Goal: Task Accomplishment & Management: Manage account settings

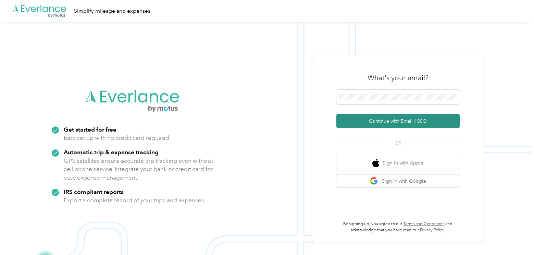
click at [380, 121] on button "Continue with Email / SSO" at bounding box center [398, 121] width 123 height 14
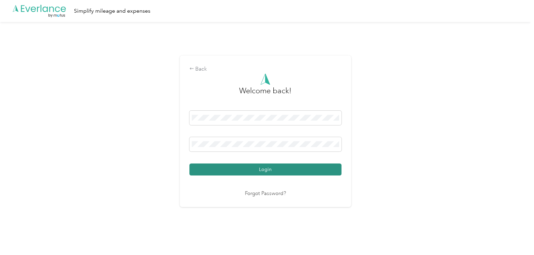
click at [249, 167] on button "Login" at bounding box center [266, 170] width 152 height 12
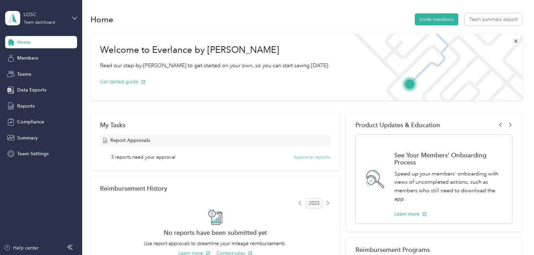
click at [301, 160] on button "Approve reports" at bounding box center [312, 157] width 37 height 7
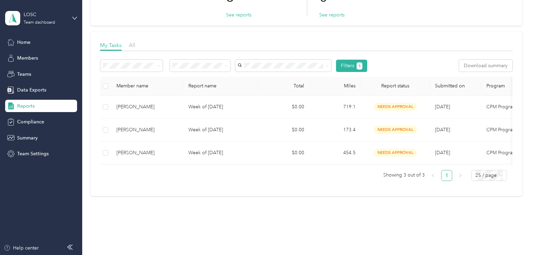
scroll to position [69, 0]
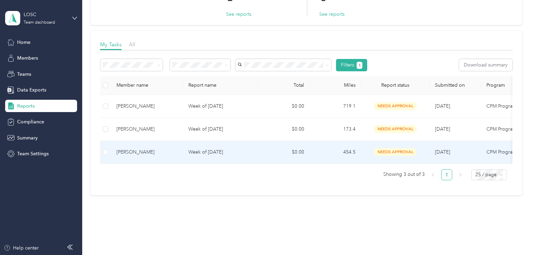
click at [269, 152] on td "$0.00" at bounding box center [283, 152] width 51 height 23
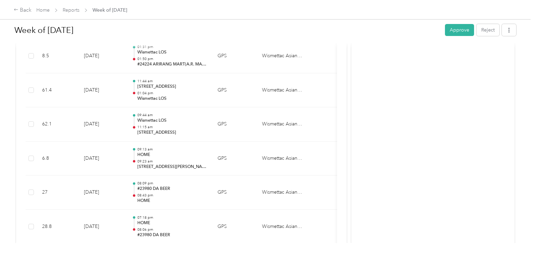
scroll to position [981, 0]
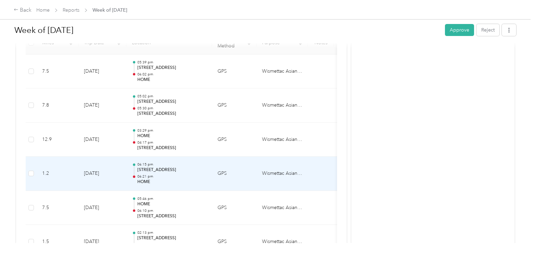
scroll to position [159, 0]
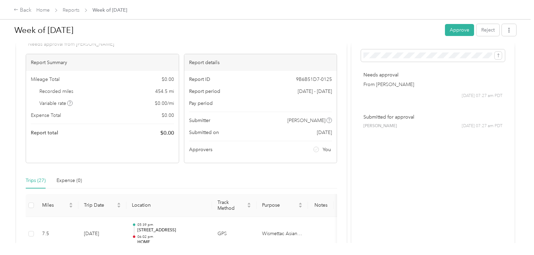
scroll to position [0, 0]
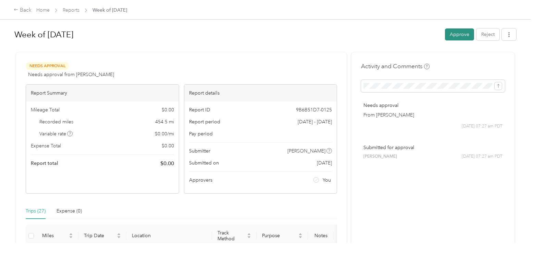
click at [455, 37] on button "Approve" at bounding box center [459, 34] width 29 height 12
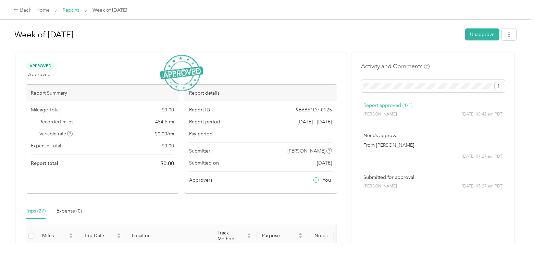
click at [73, 11] on link "Reports" at bounding box center [71, 10] width 17 height 6
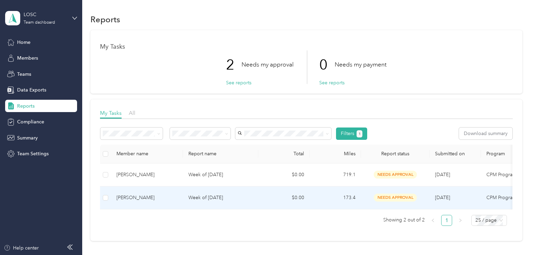
click at [196, 194] on p "Week of [DATE]" at bounding box center [221, 198] width 64 height 8
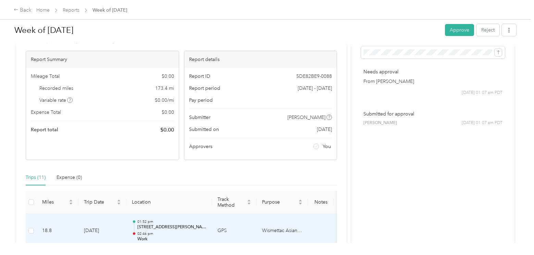
scroll to position [24, 0]
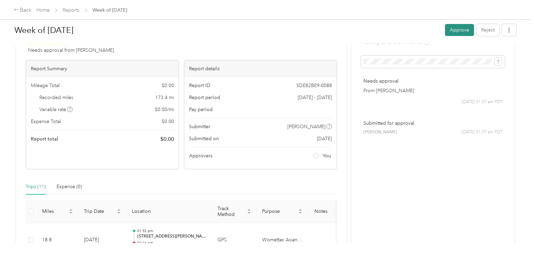
click at [445, 30] on button "Approve" at bounding box center [459, 30] width 29 height 12
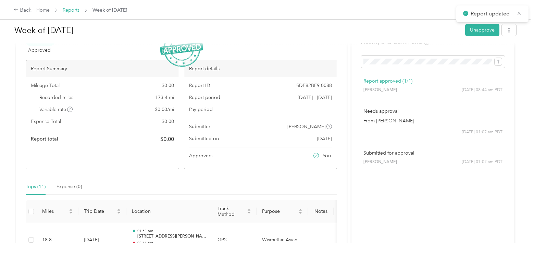
click at [69, 9] on link "Reports" at bounding box center [71, 10] width 17 height 6
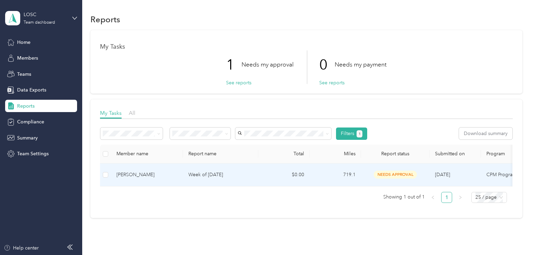
click at [187, 176] on td "Week of [DATE]" at bounding box center [220, 175] width 75 height 23
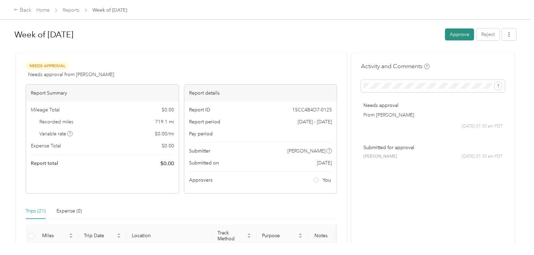
click at [465, 36] on button "Approve" at bounding box center [459, 34] width 29 height 12
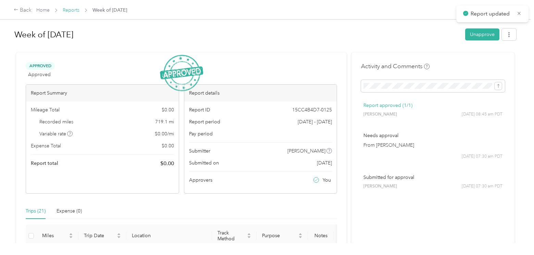
click at [73, 9] on link "Reports" at bounding box center [71, 10] width 17 height 6
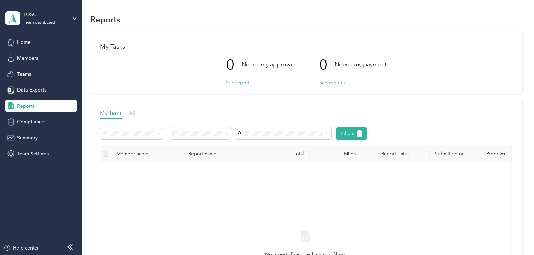
click at [135, 114] on span "All" at bounding box center [132, 113] width 7 height 7
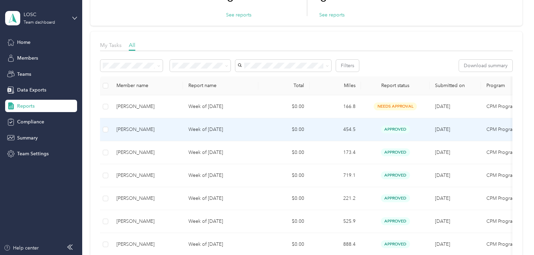
scroll to position [69, 0]
